Goal: Download file/media

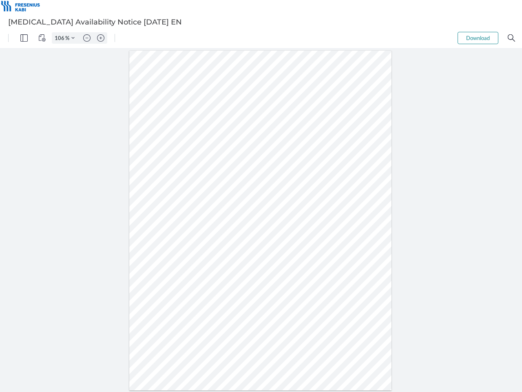
click at [24, 38] on img "Panel" at bounding box center [23, 37] width 7 height 7
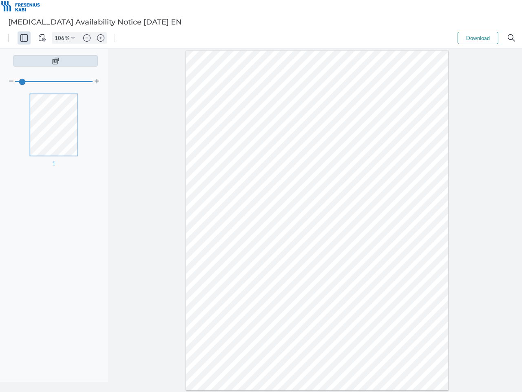
click at [42, 38] on img "View Controls" at bounding box center [41, 37] width 7 height 7
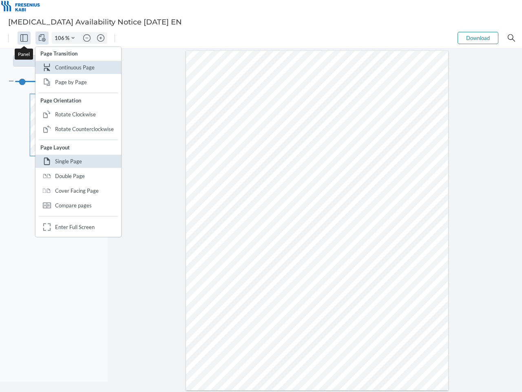
click at [61, 38] on input "106" at bounding box center [58, 37] width 13 height 7
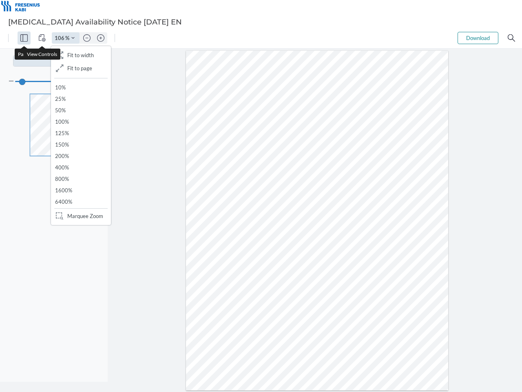
click at [73, 38] on img "Zoom Controls" at bounding box center [72, 37] width 3 height 3
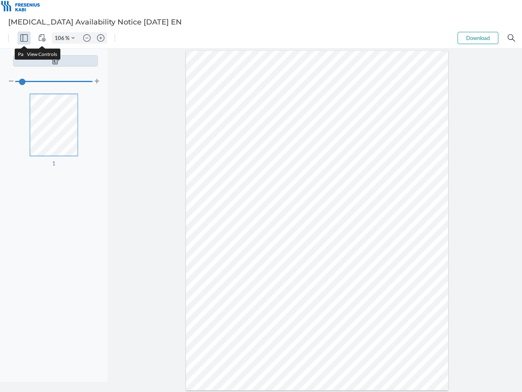
click at [87, 38] on img "Zoom out" at bounding box center [86, 37] width 7 height 7
click at [101, 38] on img "Zoom in" at bounding box center [100, 37] width 7 height 7
type input "106"
click at [478, 38] on button "Download" at bounding box center [478, 38] width 41 height 12
click at [511, 38] on img "Search" at bounding box center [511, 37] width 7 height 7
